Goal: Navigation & Orientation: Find specific page/section

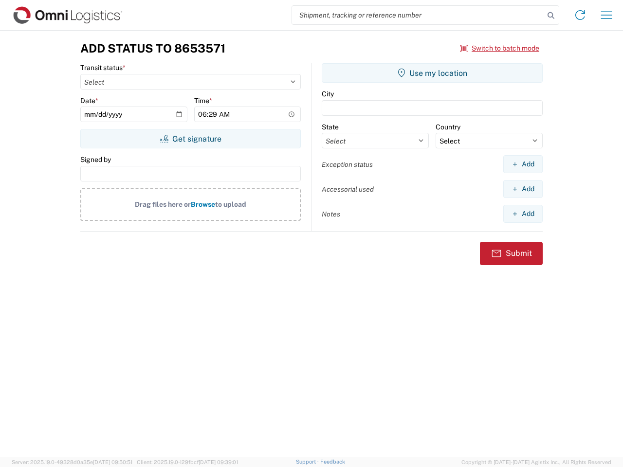
click at [418, 15] on input "search" at bounding box center [418, 15] width 252 height 18
click at [551, 16] on icon at bounding box center [551, 16] width 14 height 14
click at [580, 15] on icon at bounding box center [580, 15] width 16 height 16
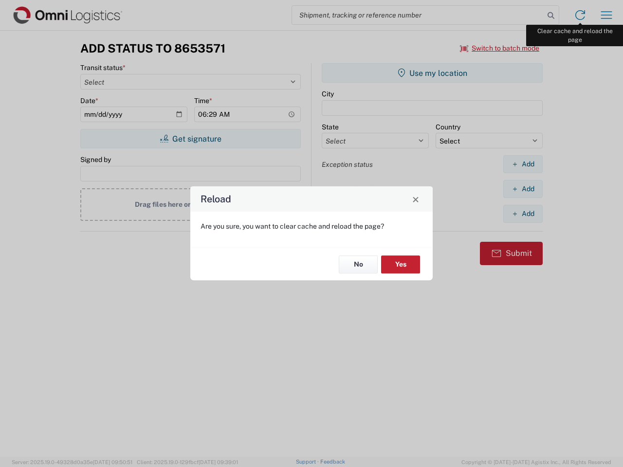
click at [606, 15] on div "Reload Are you sure, you want to clear cache and reload the page? No Yes" at bounding box center [311, 233] width 623 height 467
click at [500, 48] on div "Reload Are you sure, you want to clear cache and reload the page? No Yes" at bounding box center [311, 233] width 623 height 467
click at [190, 139] on div "Reload Are you sure, you want to clear cache and reload the page? No Yes" at bounding box center [311, 233] width 623 height 467
click at [432, 73] on div "Reload Are you sure, you want to clear cache and reload the page? No Yes" at bounding box center [311, 233] width 623 height 467
click at [523, 164] on div "Reload Are you sure, you want to clear cache and reload the page? No Yes" at bounding box center [311, 233] width 623 height 467
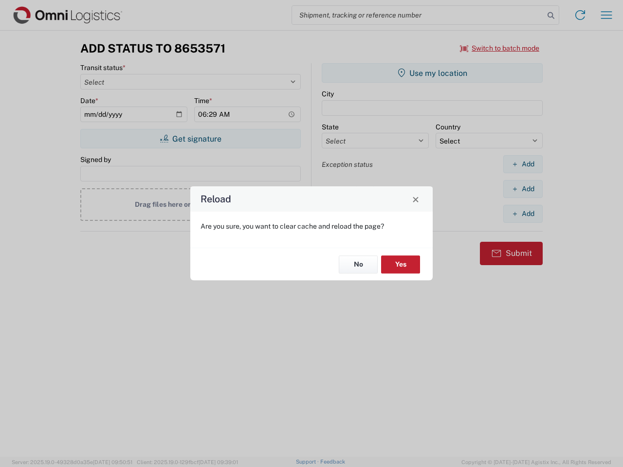
click at [523, 189] on div "Reload Are you sure, you want to clear cache and reload the page? No Yes" at bounding box center [311, 233] width 623 height 467
click at [523, 214] on div "Reload Are you sure, you want to clear cache and reload the page? No Yes" at bounding box center [311, 233] width 623 height 467
